Goal: Information Seeking & Learning: Learn about a topic

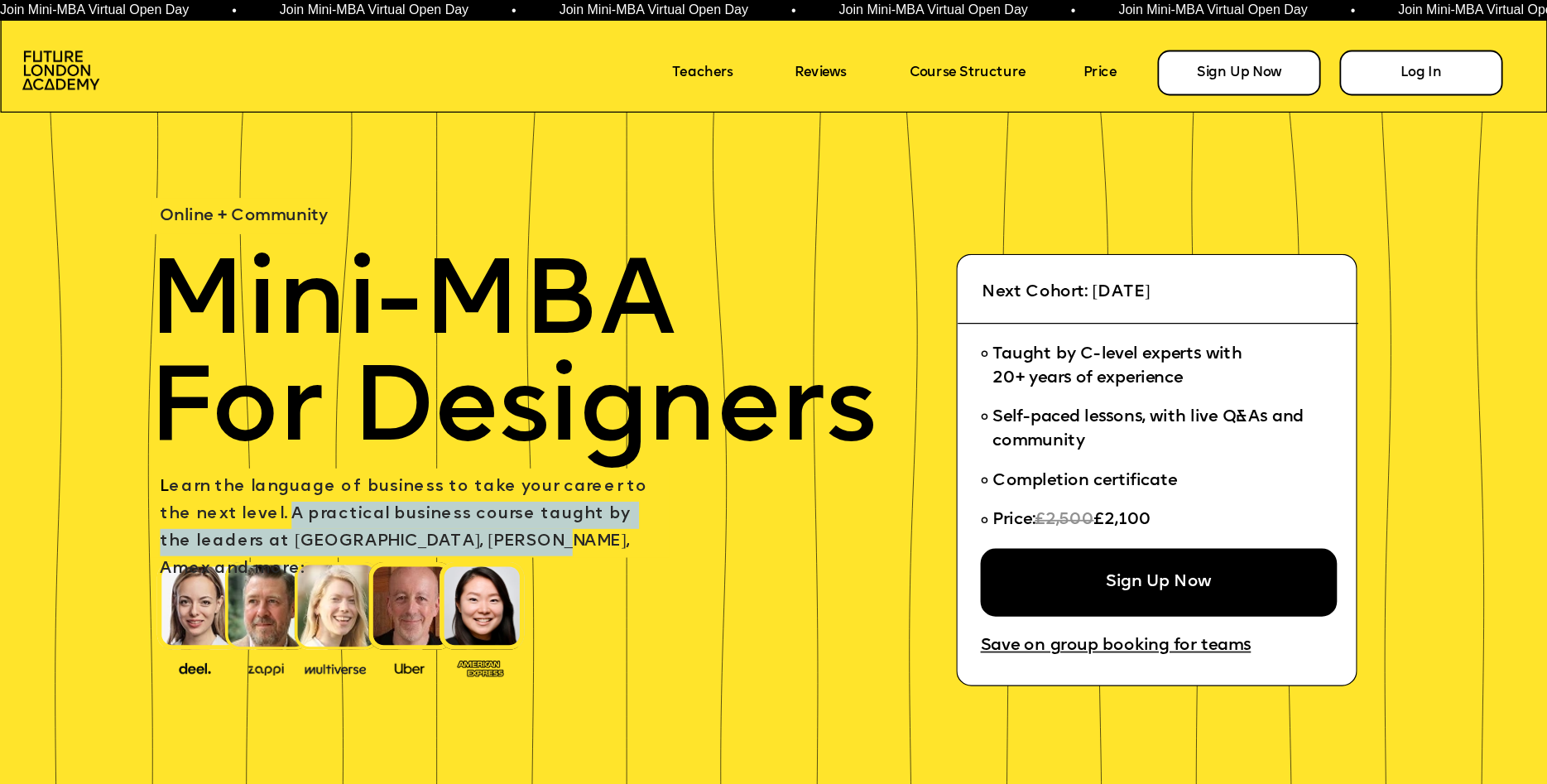
drag, startPoint x: 251, startPoint y: 515, endPoint x: 583, endPoint y: 536, distance: 332.7
click at [583, 536] on p "L earn the language of business to take your career to the next level. A practi…" at bounding box center [410, 528] width 502 height 108
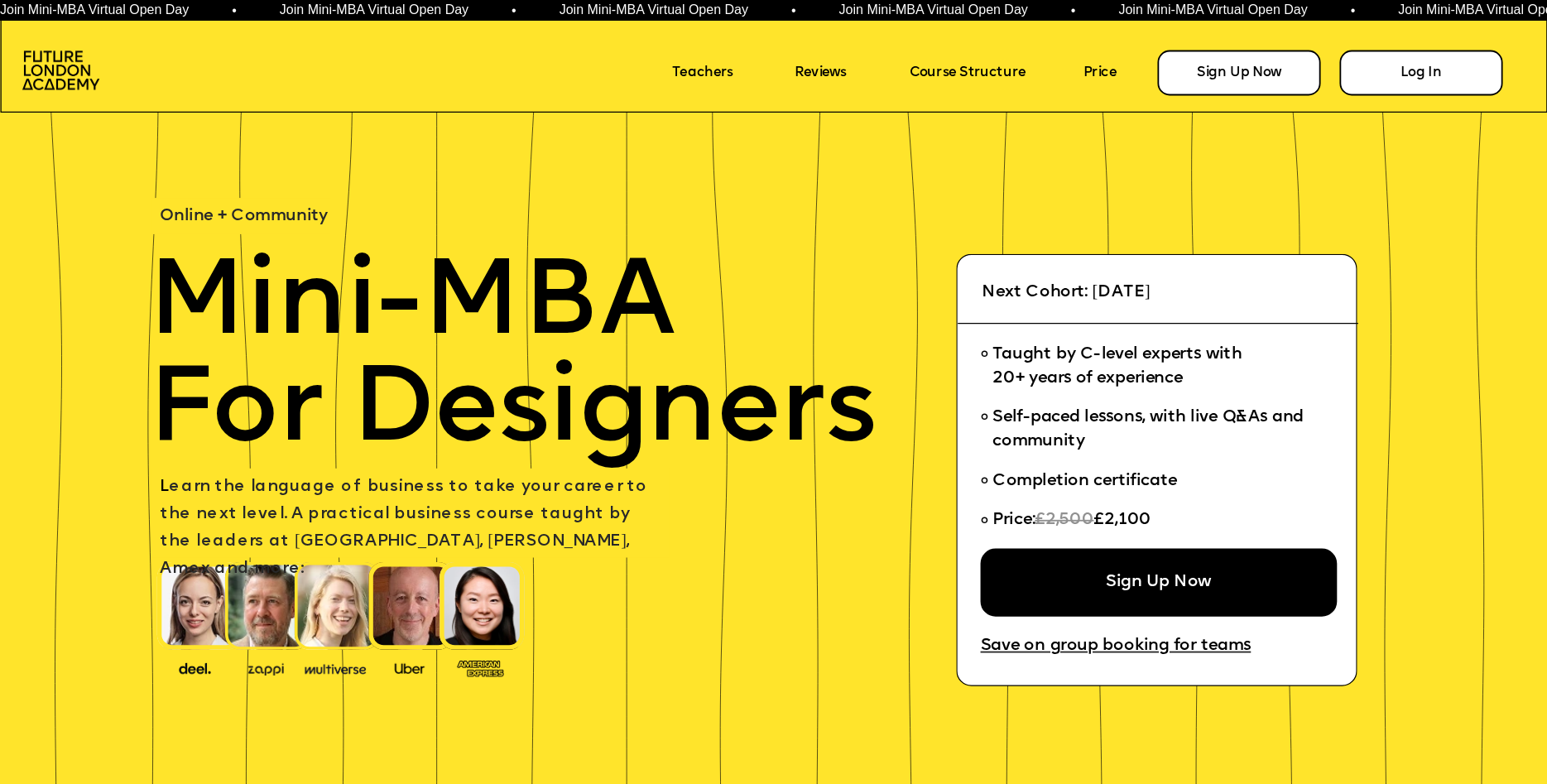
click at [614, 582] on p at bounding box center [410, 596] width 502 height 28
drag, startPoint x: 997, startPoint y: 355, endPoint x: 1248, endPoint y: 389, distance: 253.3
click at [1248, 389] on li "Taught by C-level experts with 20+ years of experience" at bounding box center [1151, 367] width 341 height 64
click at [1249, 393] on li "Taught by C-level experts with 20+ years of experience" at bounding box center [1151, 367] width 341 height 64
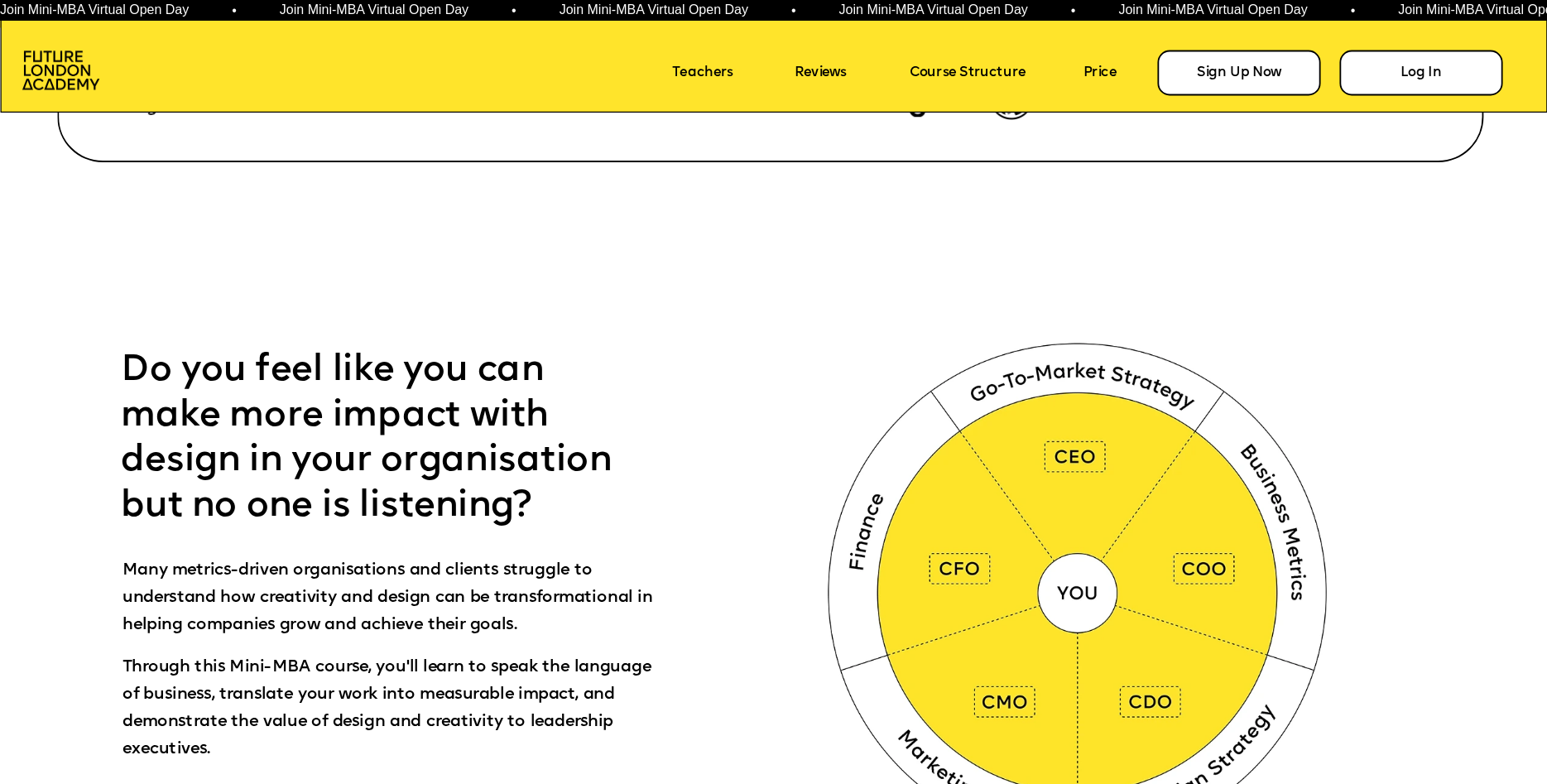
scroll to position [834, 0]
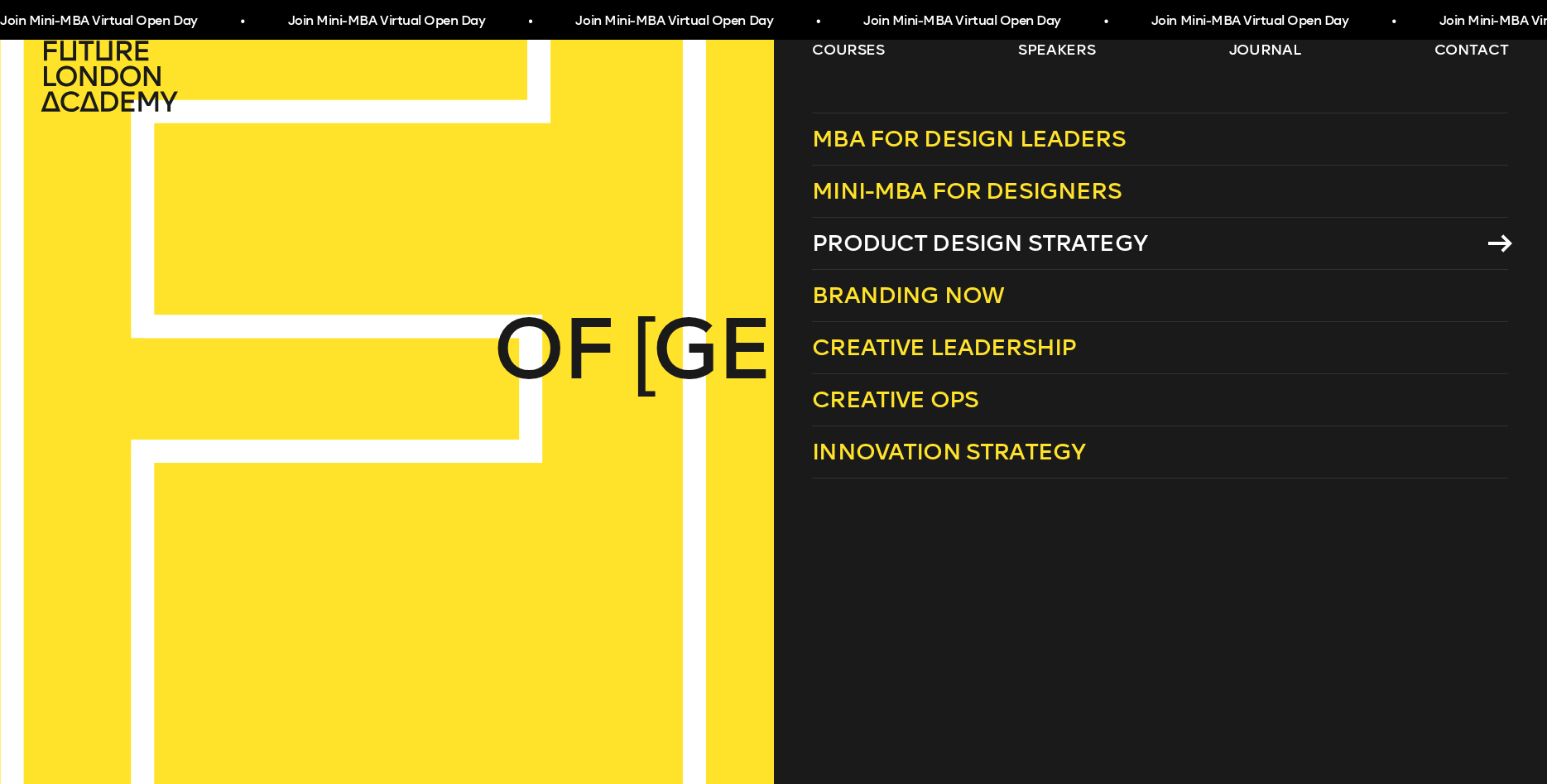
click at [857, 239] on span "Product Design Strategy" at bounding box center [979, 243] width 336 height 28
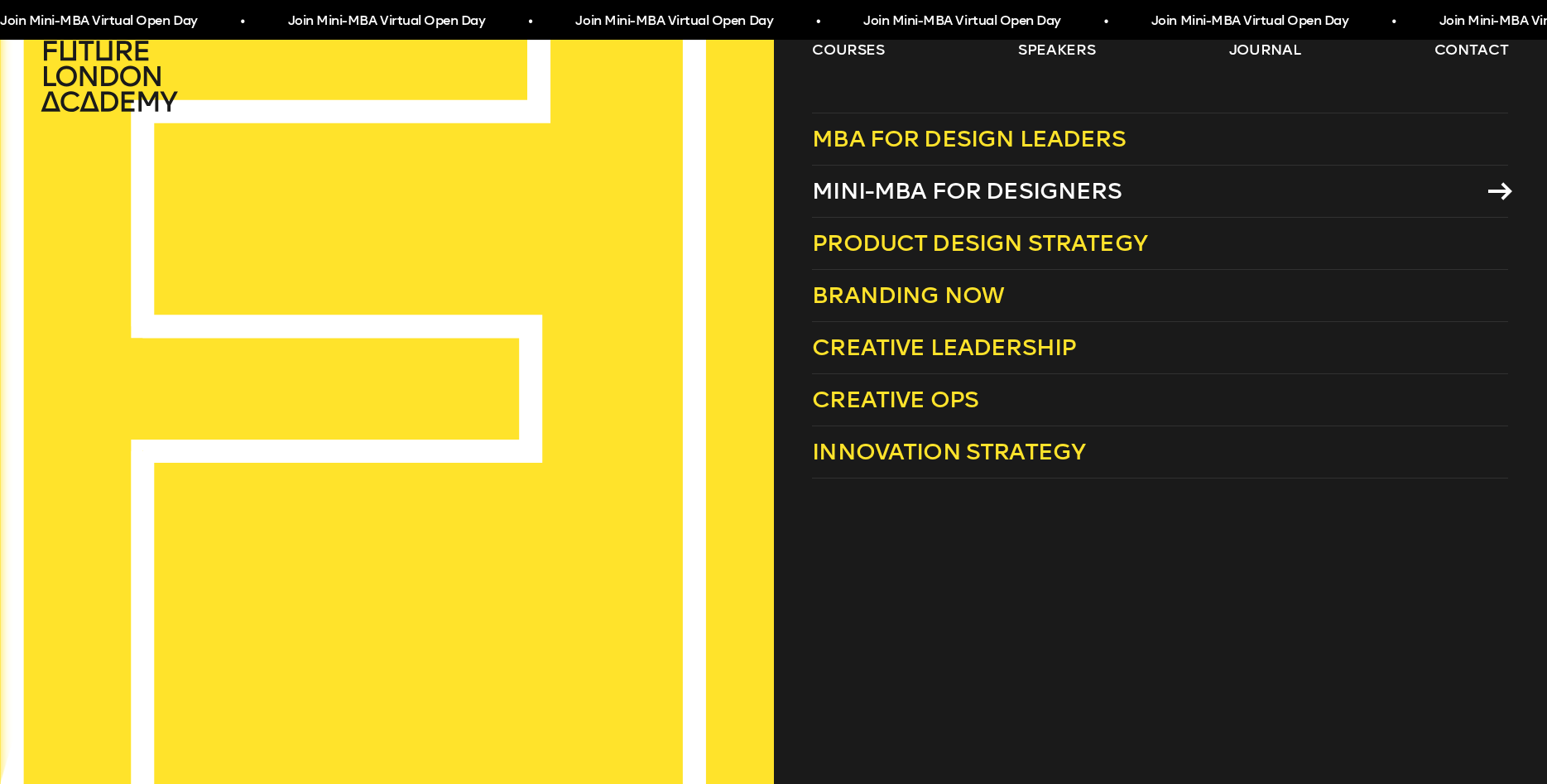
click at [915, 188] on span "Mini-MBA for Designers" at bounding box center [967, 190] width 310 height 28
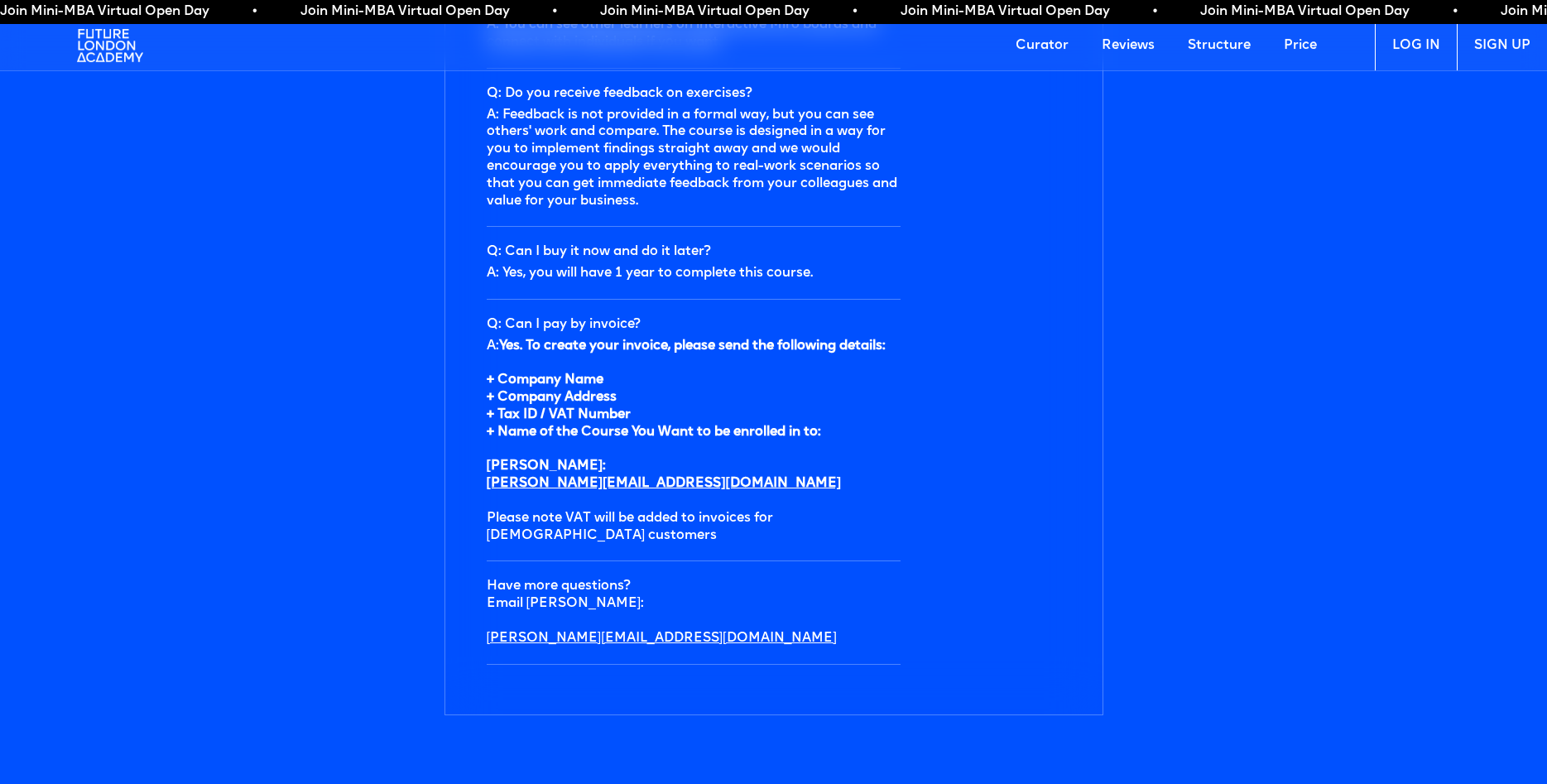
scroll to position [5487, 0]
